Goal: Use online tool/utility: Utilize a website feature to perform a specific function

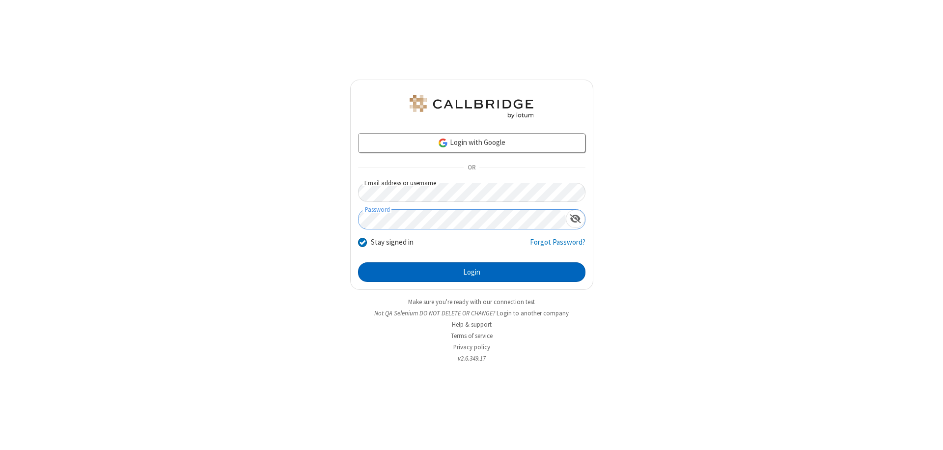
click at [471, 272] on button "Login" at bounding box center [471, 272] width 227 height 20
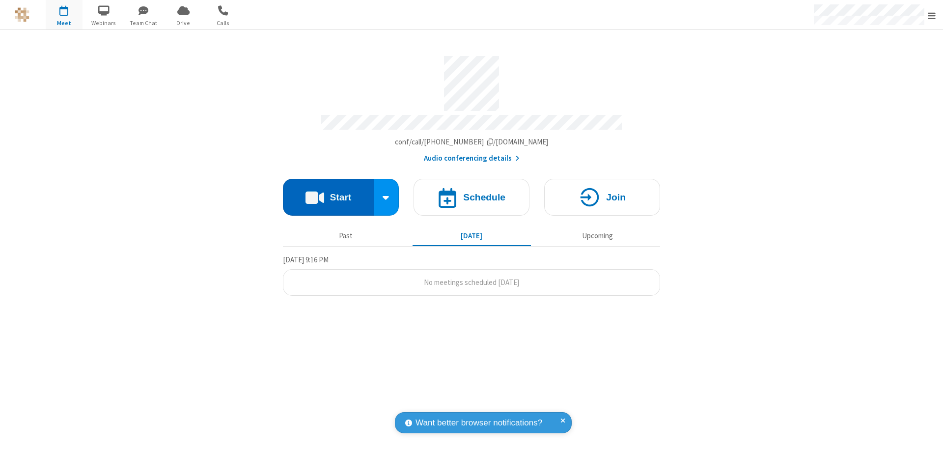
click at [328, 192] on button "Start" at bounding box center [328, 197] width 91 height 37
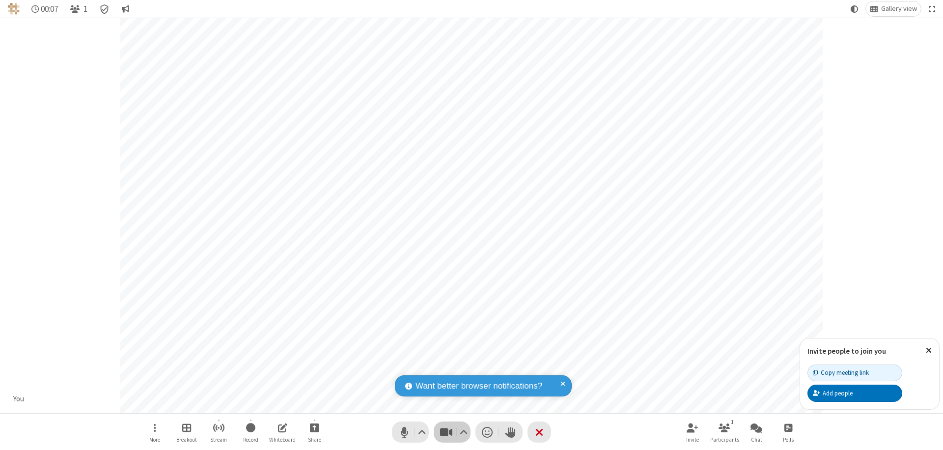
click at [446, 432] on span "Stop video (⌘+Shift+V)" at bounding box center [445, 432] width 15 height 14
click at [446, 432] on span "Start video (⌘+Shift+V)" at bounding box center [445, 432] width 15 height 14
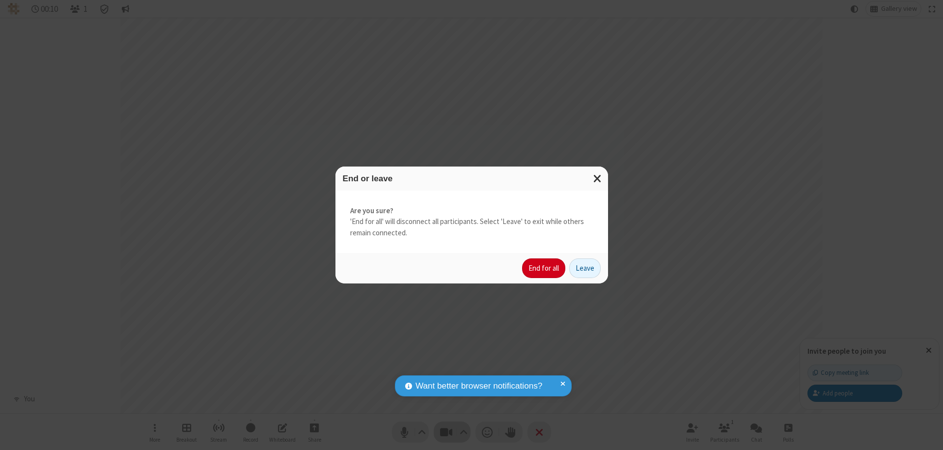
click at [544, 268] on button "End for all" at bounding box center [543, 268] width 43 height 20
